Goal: Transaction & Acquisition: Download file/media

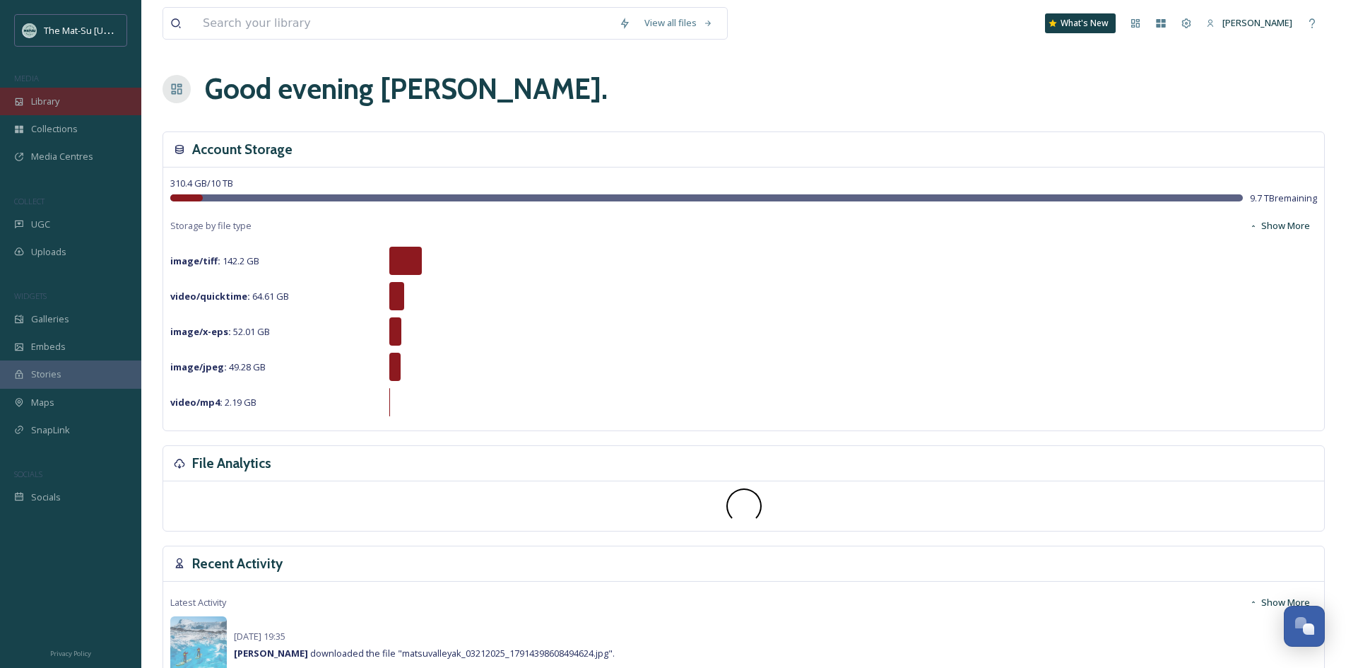
click at [47, 102] on span "Library" at bounding box center [45, 101] width 28 height 13
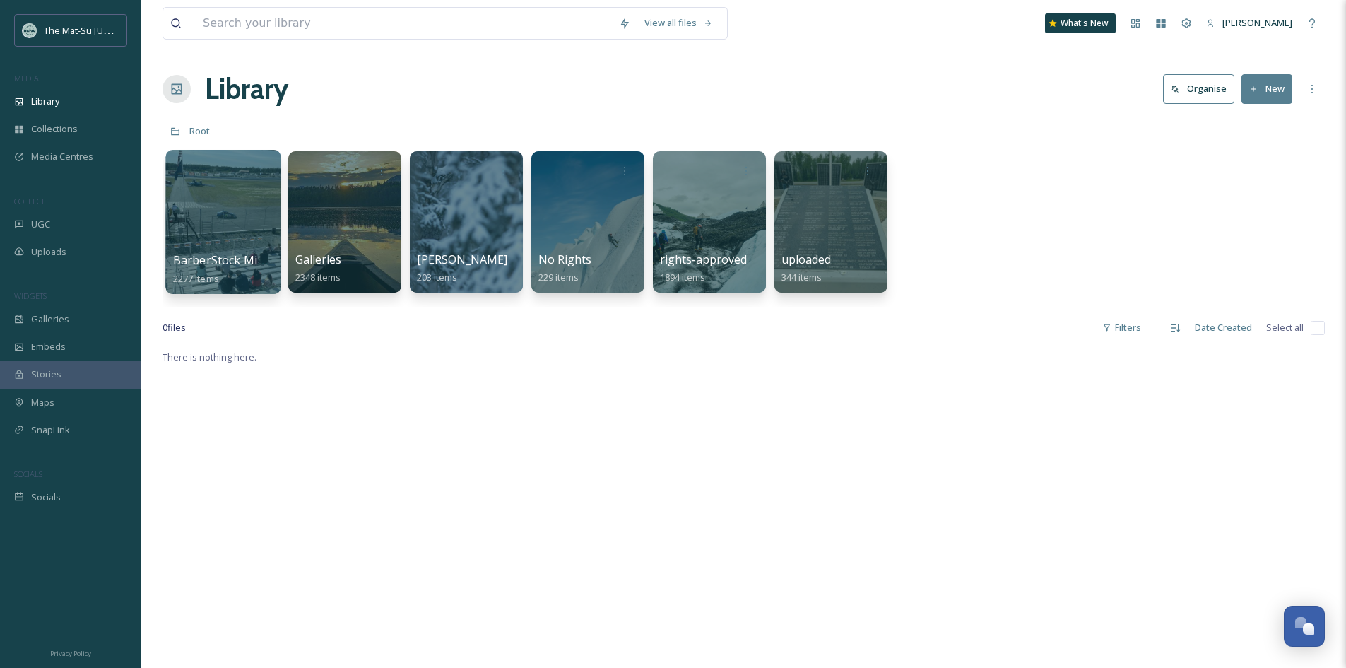
click at [239, 188] on div at bounding box center [222, 222] width 115 height 144
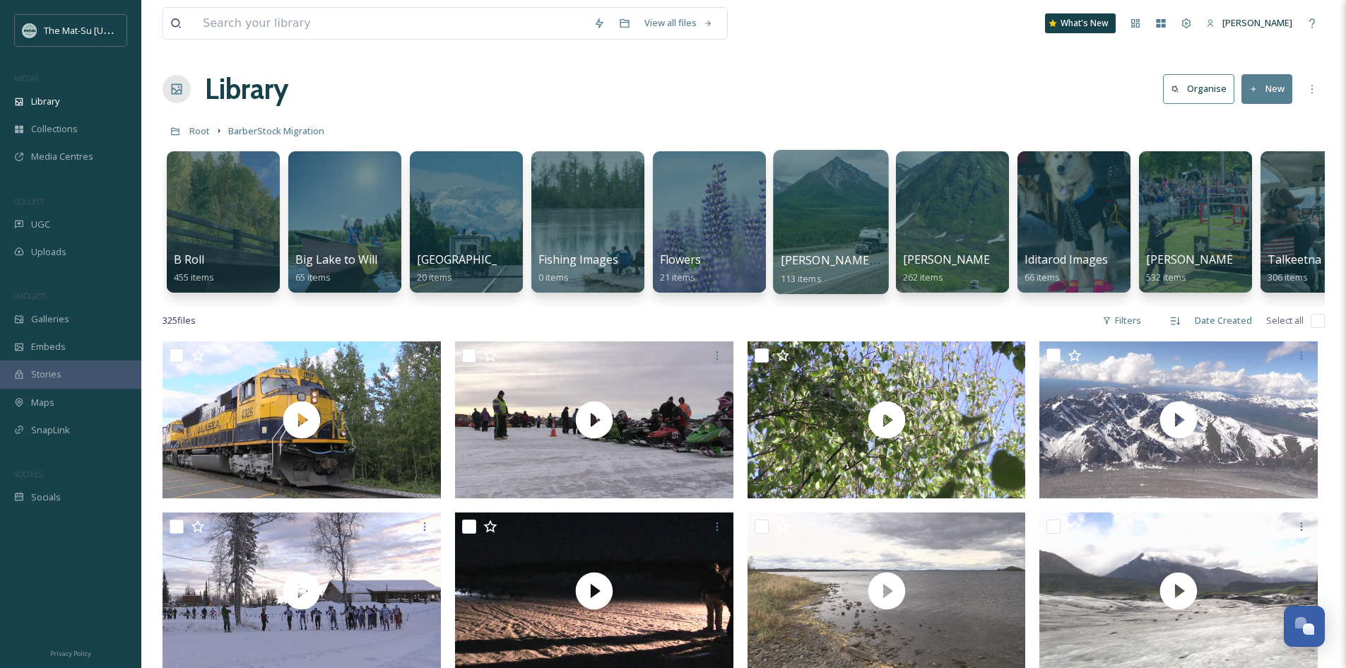
click at [816, 196] on div at bounding box center [830, 222] width 115 height 144
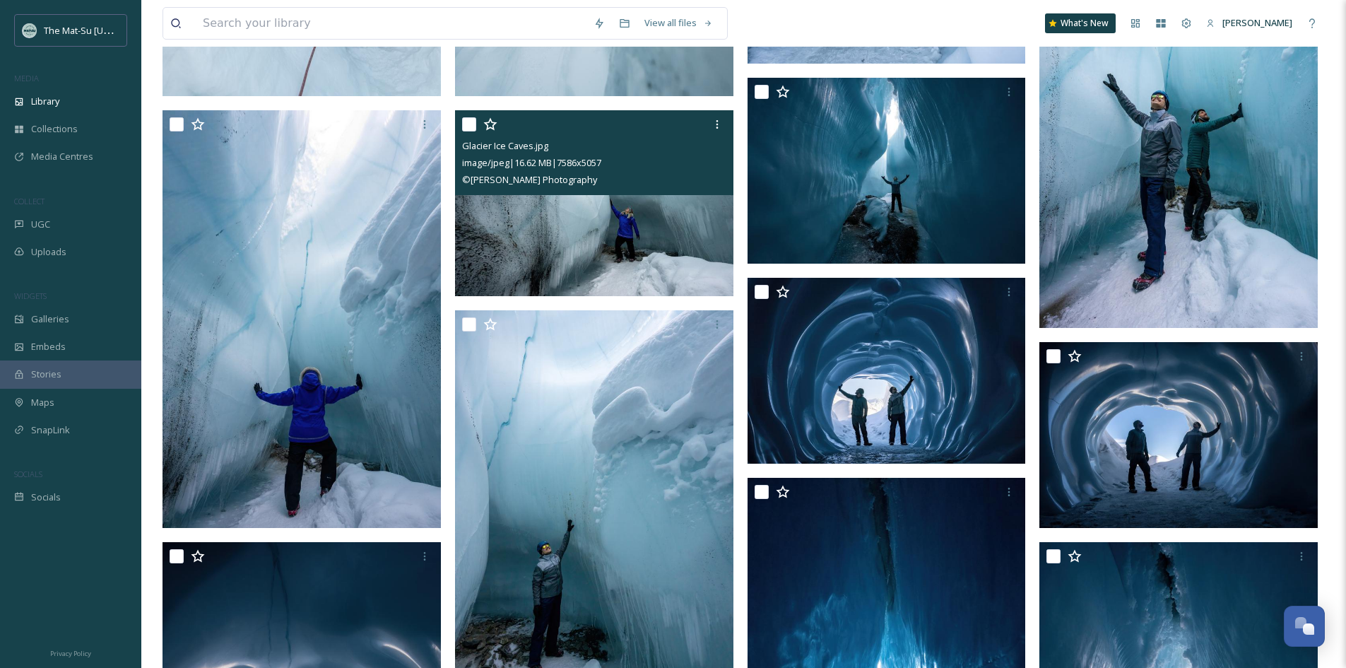
scroll to position [3675, 0]
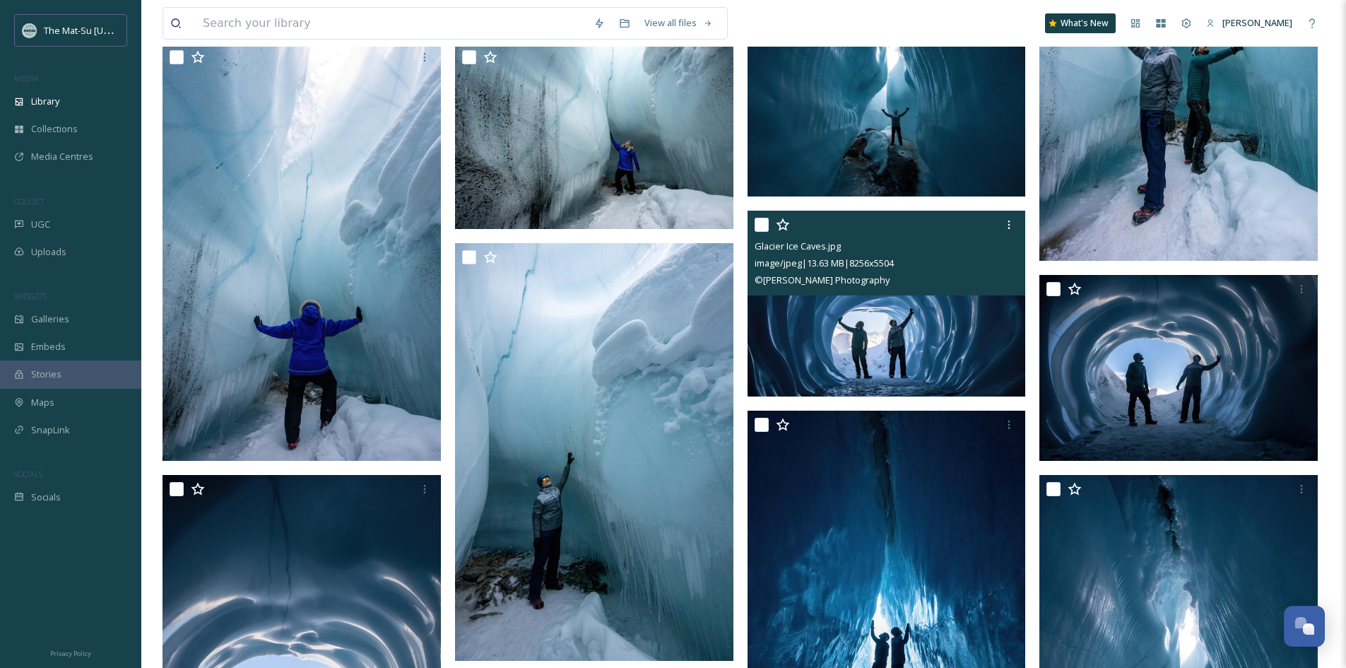
click at [927, 331] on img at bounding box center [887, 304] width 278 height 186
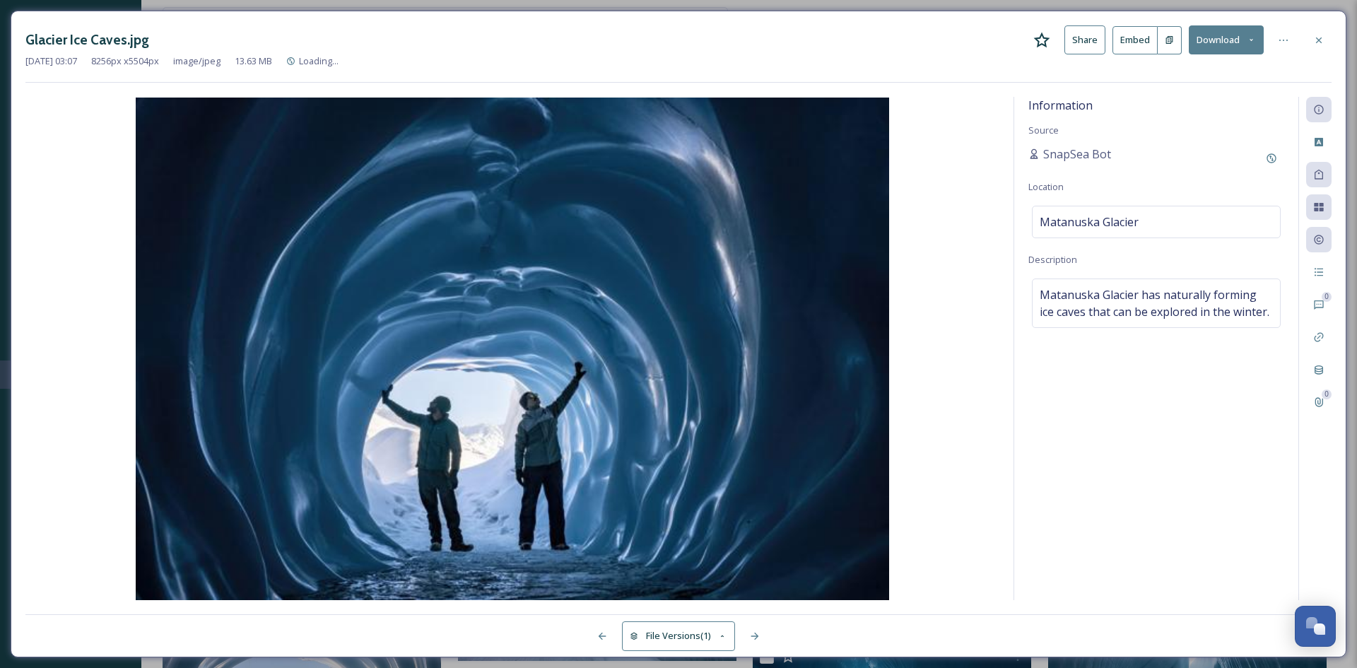
click at [1226, 47] on button "Download" at bounding box center [1226, 39] width 75 height 29
click at [1193, 98] on span "Download Large (2000 x 1333)" at bounding box center [1184, 99] width 124 height 13
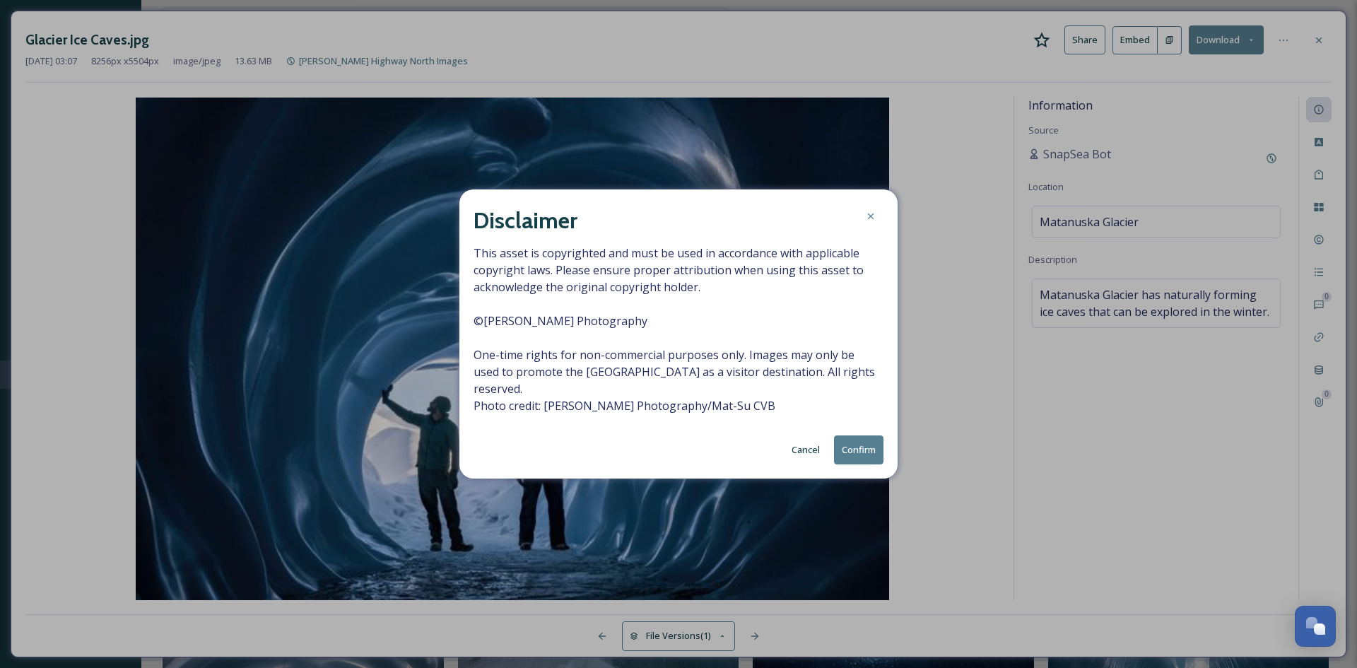
click at [871, 437] on button "Confirm" at bounding box center [858, 449] width 49 height 29
